Goal: Task Accomplishment & Management: Complete application form

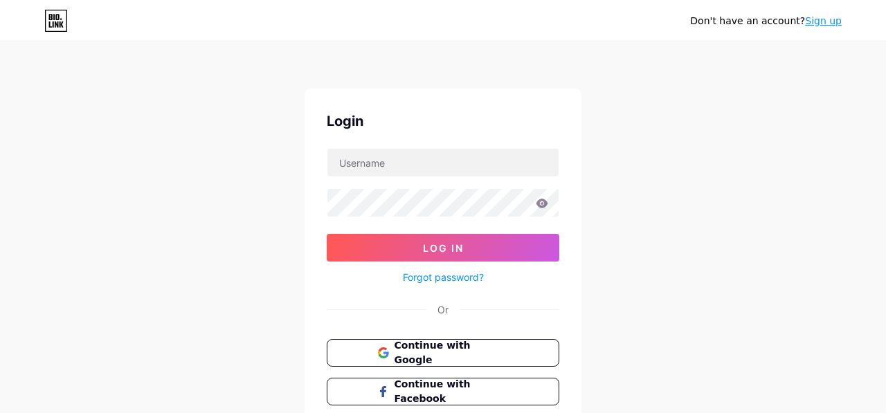
scroll to position [96, 0]
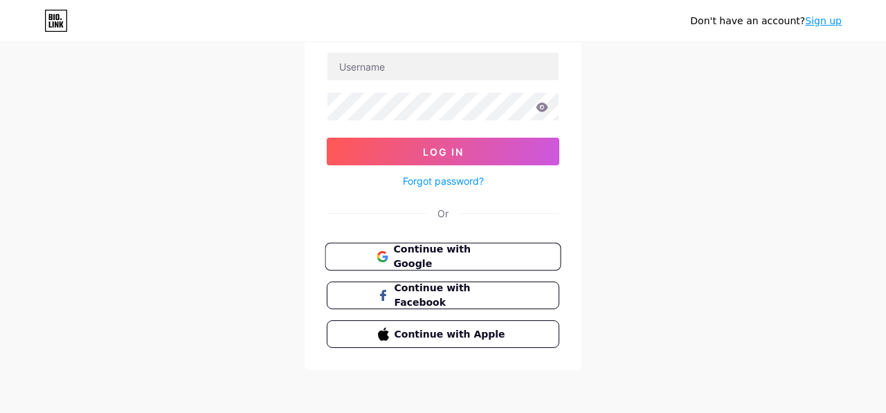
click at [476, 246] on button "Continue with Google" at bounding box center [443, 257] width 236 height 28
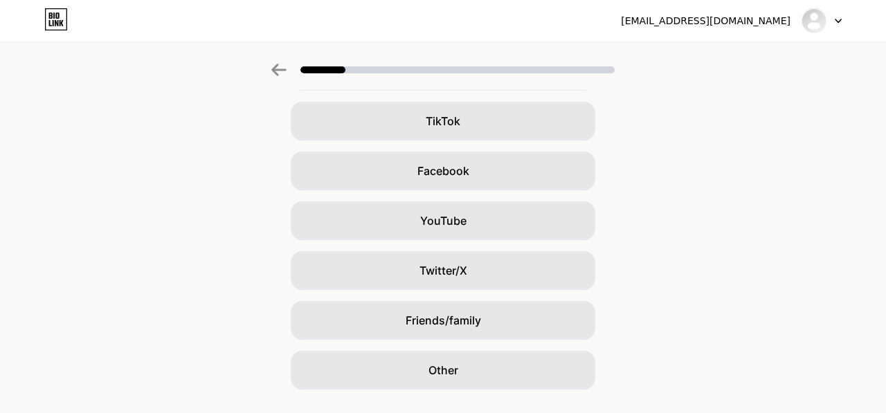
scroll to position [183, 0]
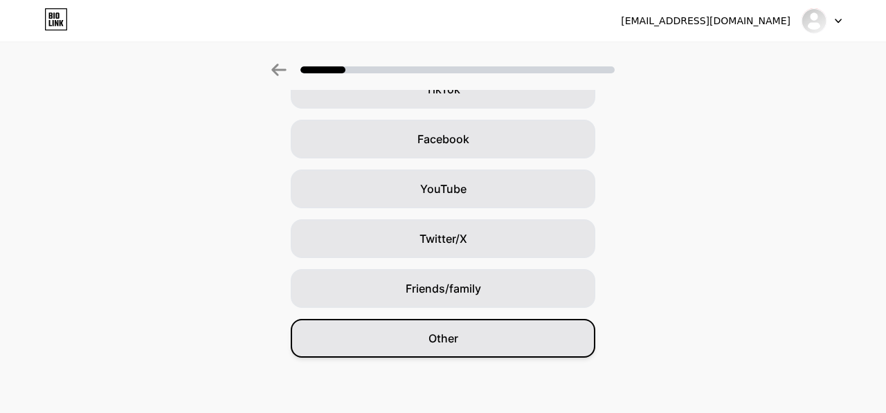
click at [529, 330] on div "Other" at bounding box center [443, 338] width 304 height 39
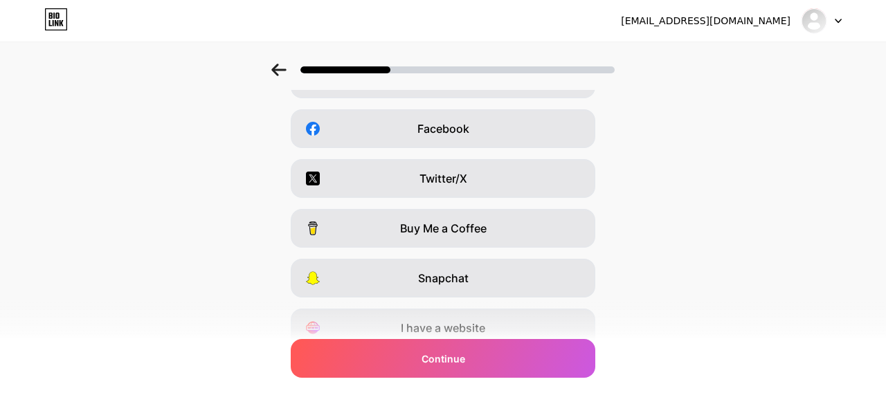
scroll to position [216, 0]
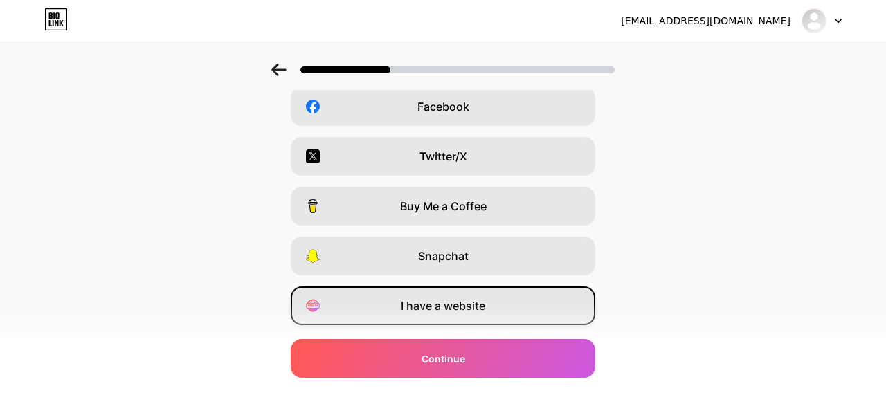
click at [439, 307] on span "I have a website" at bounding box center [443, 306] width 84 height 17
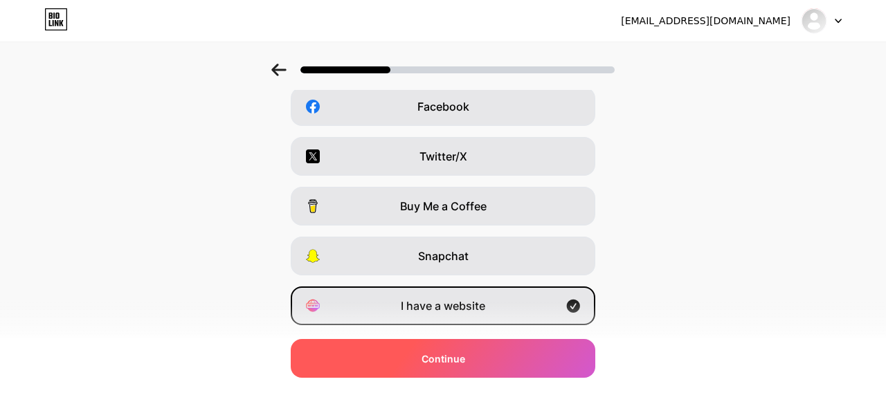
click at [466, 347] on div "Continue" at bounding box center [443, 358] width 304 height 39
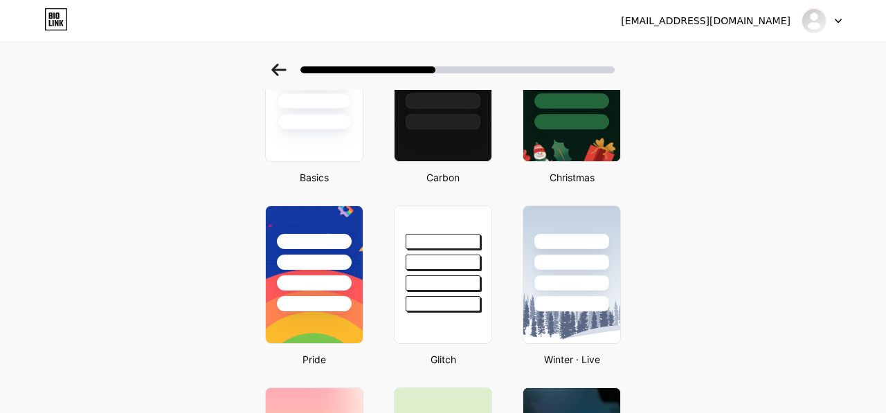
scroll to position [0, 0]
